Goal: Task Accomplishment & Management: Use online tool/utility

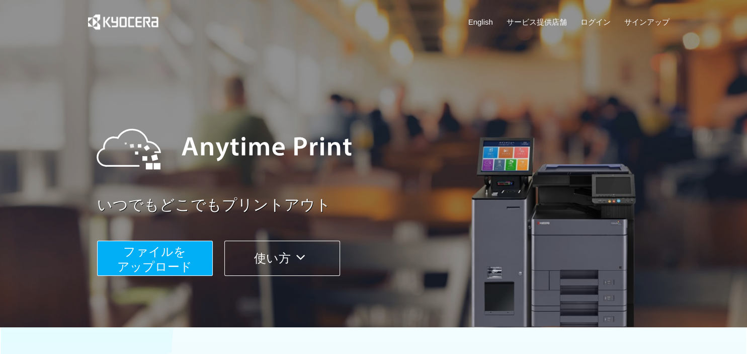
click at [163, 253] on span "ファイルを ​​アップロード" at bounding box center [154, 259] width 75 height 29
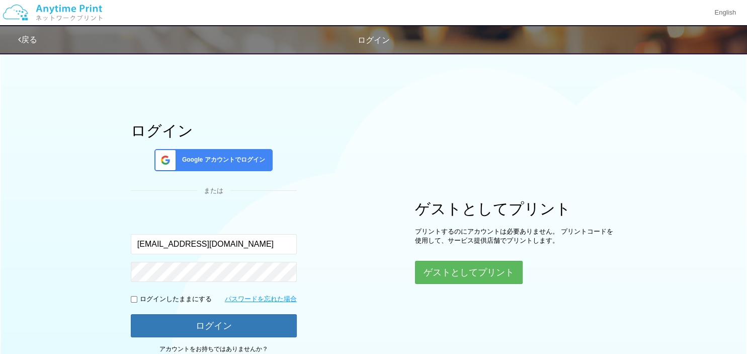
type input "[EMAIL_ADDRESS][DOMAIN_NAME]"
click at [135, 301] on input "checkbox" at bounding box center [134, 299] width 7 height 7
checkbox input "true"
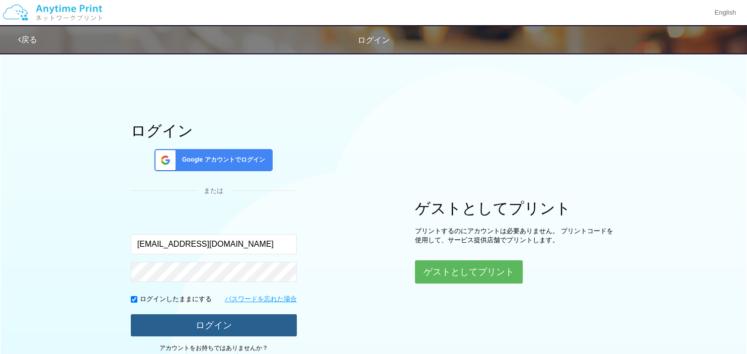
click at [205, 335] on button "ログイン" at bounding box center [214, 325] width 166 height 22
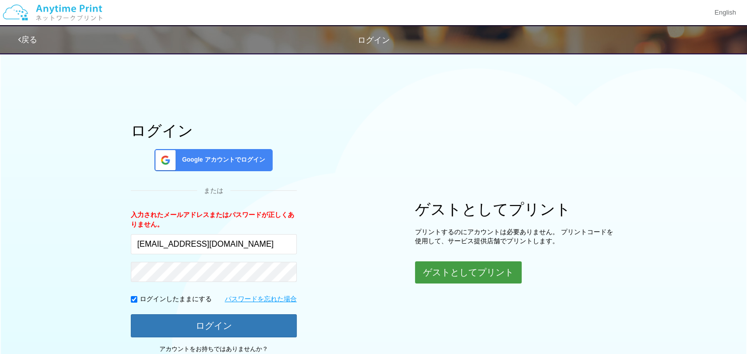
click at [475, 276] on button "ゲストとしてプリント" at bounding box center [468, 272] width 107 height 22
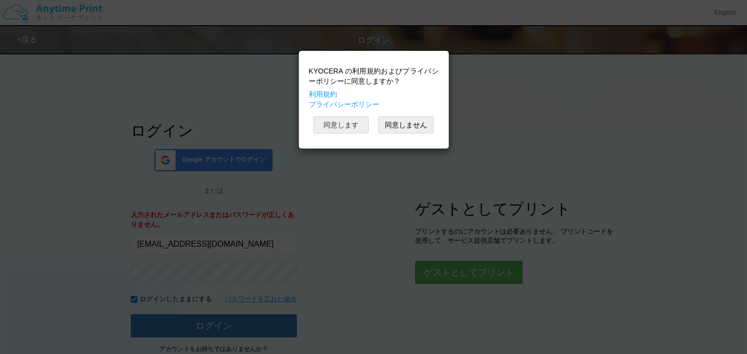
click at [341, 123] on button "同意します" at bounding box center [340, 124] width 55 height 17
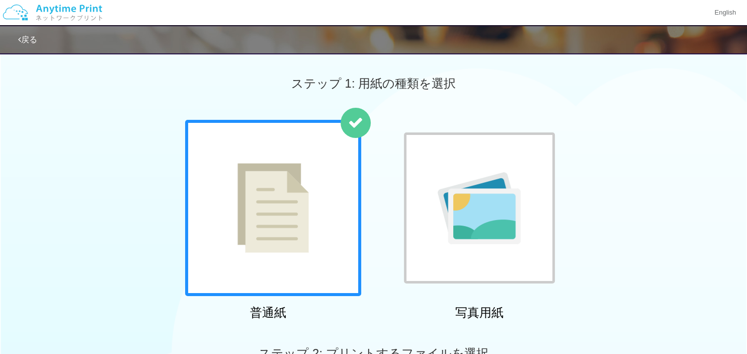
click at [279, 235] on img at bounding box center [272, 208] width 71 height 90
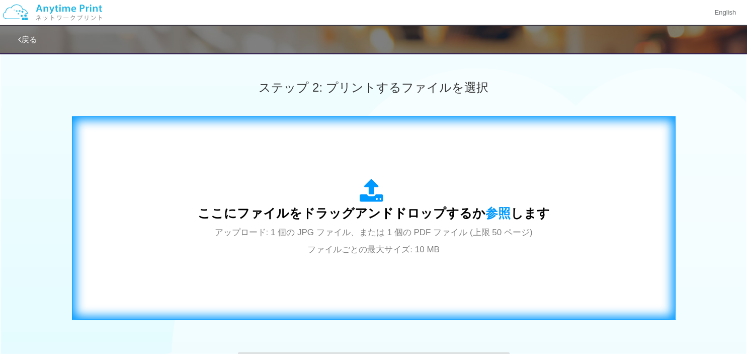
scroll to position [290, 0]
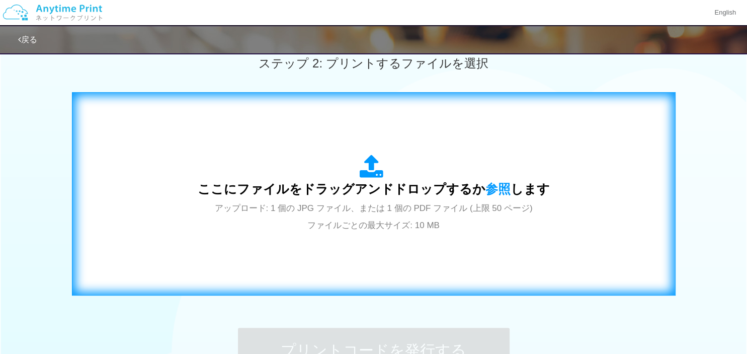
click at [368, 196] on span "ここにファイルをドラッグアンドドロップするか 参照 します" at bounding box center [374, 189] width 352 height 14
click at [363, 217] on span "アップロード: 1 個の JPG ファイル、または 1 個の PDF ファイル (上限 50 ページ) ファイルごとの最大サイズ: 10 MB" at bounding box center [374, 216] width 318 height 27
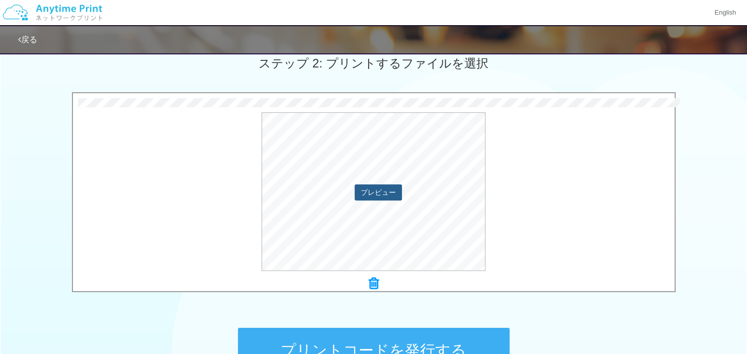
click at [383, 191] on button "プレビュー" at bounding box center [378, 192] width 47 height 16
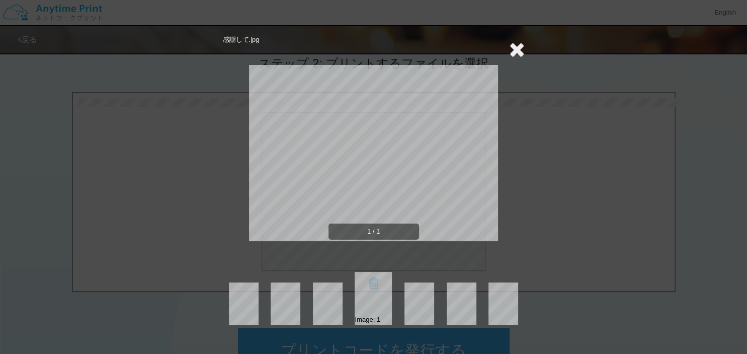
click at [516, 45] on icon at bounding box center [517, 49] width 16 height 20
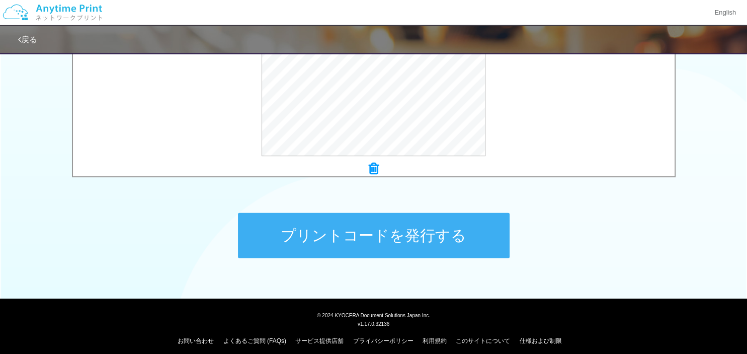
scroll to position [411, 0]
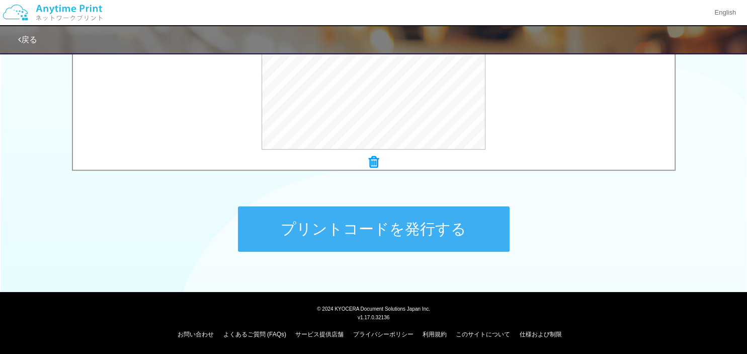
click at [398, 222] on button "プリントコードを発行する" at bounding box center [374, 228] width 272 height 45
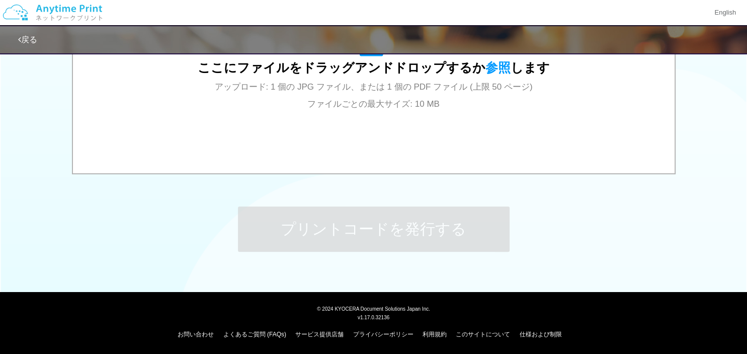
scroll to position [0, 0]
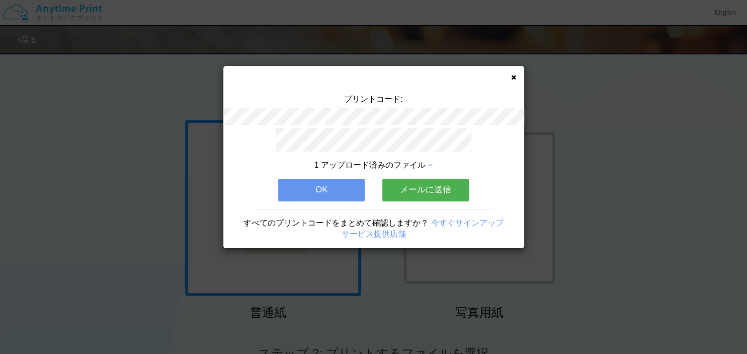
click at [438, 186] on button "メールに送信" at bounding box center [425, 190] width 87 height 22
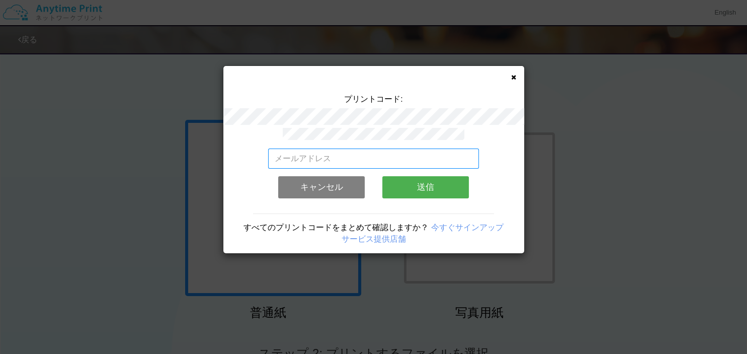
click at [363, 158] on input "email" at bounding box center [373, 158] width 211 height 20
type input "[EMAIL_ADDRESS][DOMAIN_NAME]"
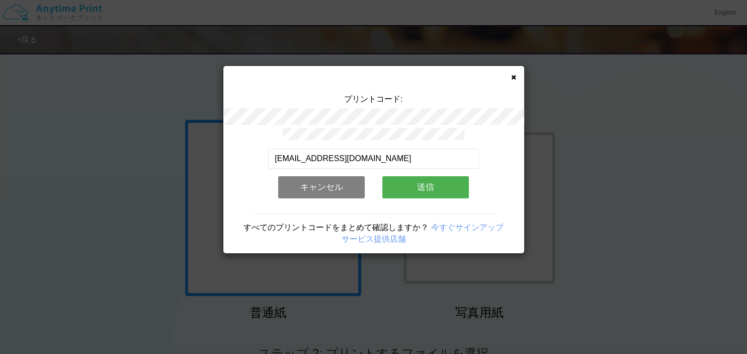
click at [416, 184] on button "送信" at bounding box center [425, 187] width 87 height 22
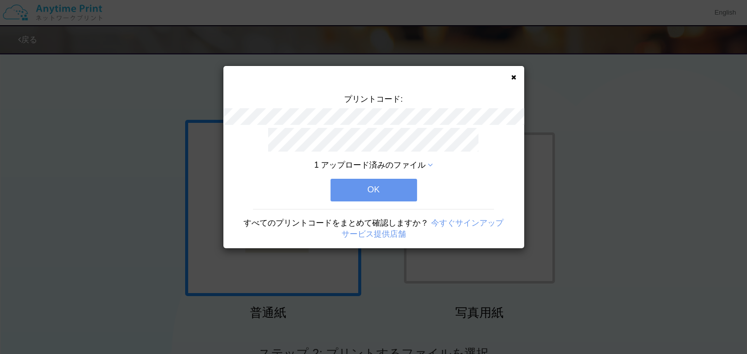
click at [385, 188] on button "OK" at bounding box center [374, 190] width 87 height 22
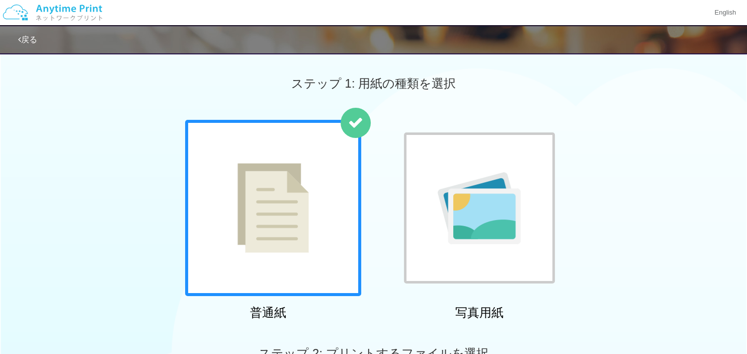
click at [241, 263] on div at bounding box center [273, 208] width 176 height 176
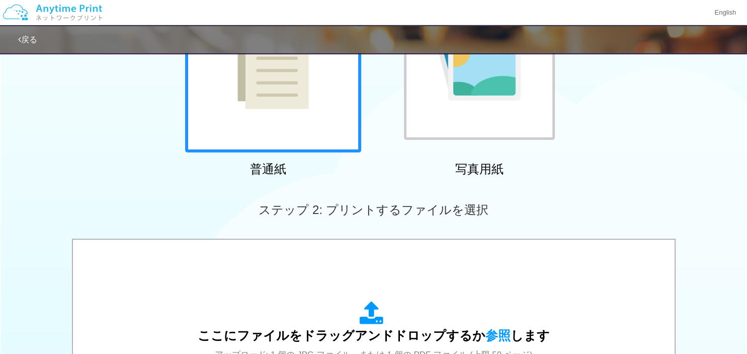
scroll to position [145, 0]
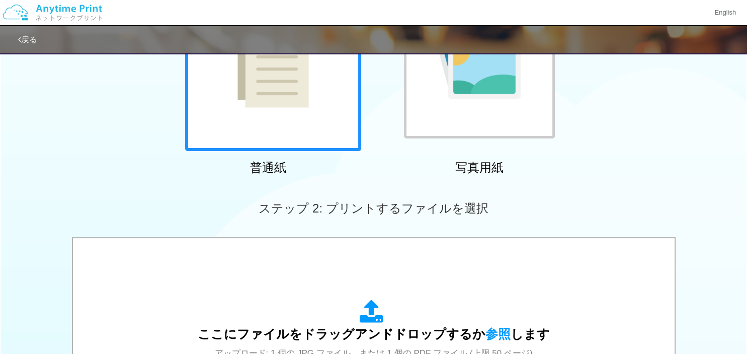
click at [239, 263] on div "ここにファイルをドラッグアンドドロップするか 参照 します アップロード: 1 個の JPG ファイル、または 1 個の PDF ファイル (上限 50 ペー…" at bounding box center [374, 338] width 582 height 181
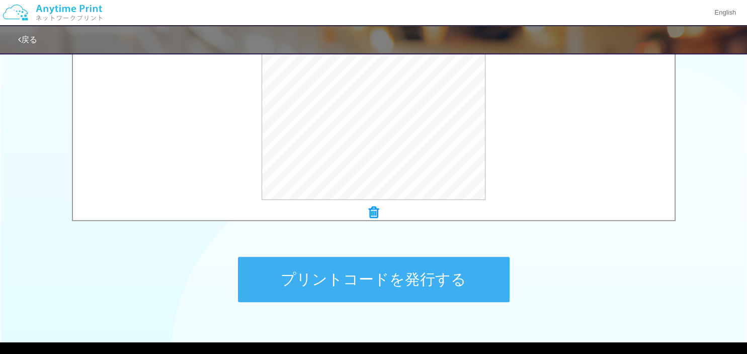
scroll to position [362, 0]
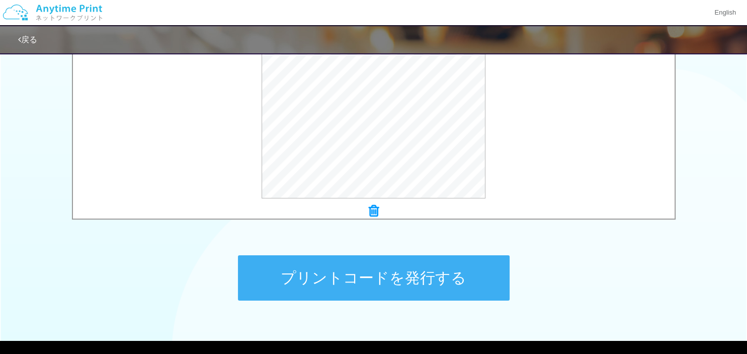
click at [389, 281] on button "プリントコードを発行する" at bounding box center [374, 277] width 272 height 45
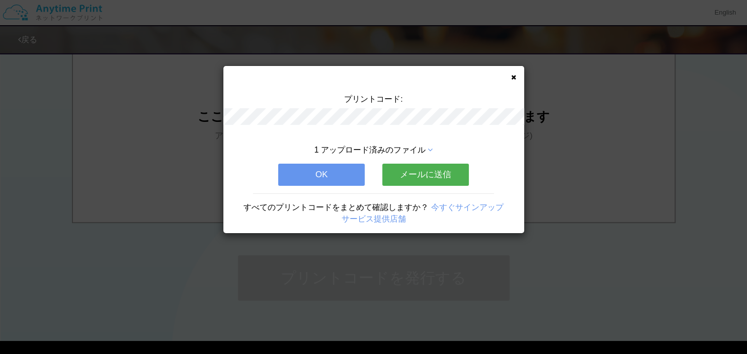
scroll to position [0, 0]
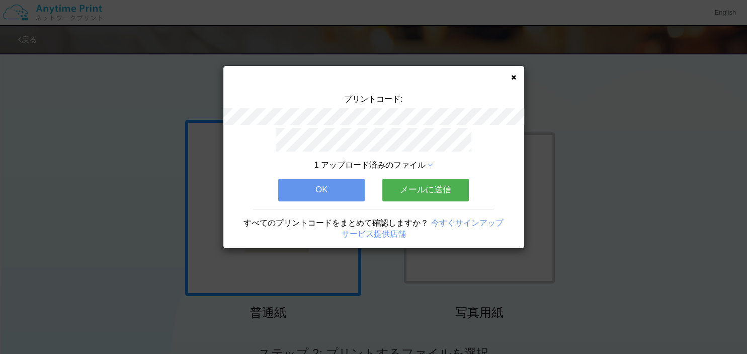
click at [422, 182] on button "メールに送信" at bounding box center [425, 190] width 87 height 22
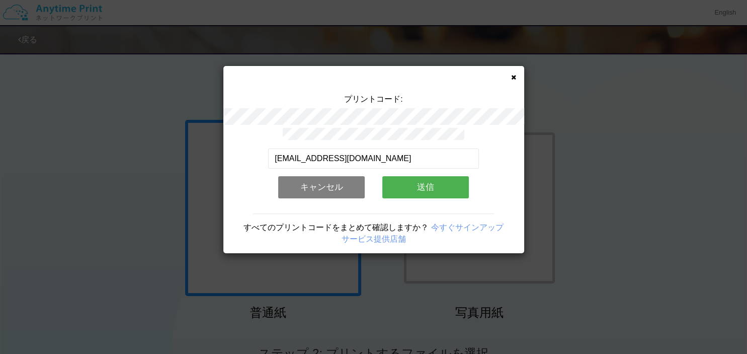
click at [418, 183] on button "送信" at bounding box center [425, 187] width 87 height 22
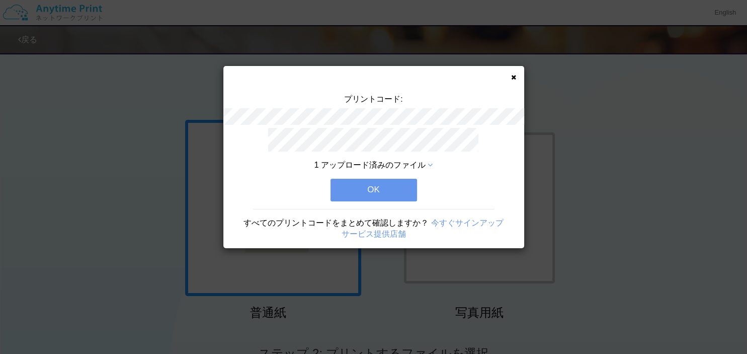
click at [365, 188] on button "OK" at bounding box center [374, 190] width 87 height 22
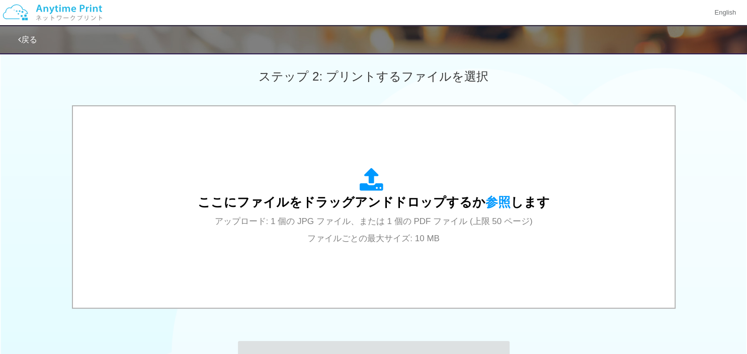
scroll to position [290, 0]
